Goal: Check status: Check status

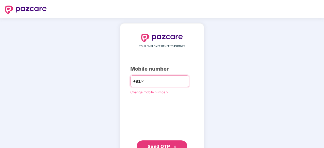
type input "**********"
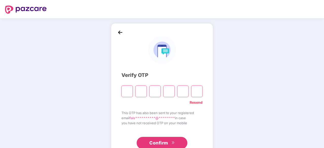
type input "*"
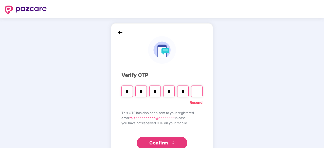
type input "*"
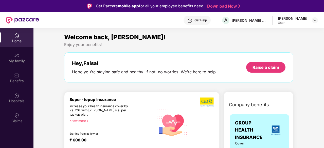
click at [18, 38] on img at bounding box center [16, 35] width 5 height 5
click at [20, 114] on div "Claims" at bounding box center [16, 118] width 33 height 19
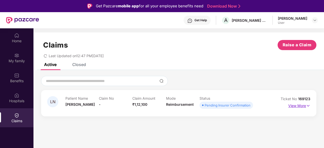
click at [304, 106] on p "View More" at bounding box center [299, 105] width 22 height 7
